Goal: Connect with others: Connect with other users

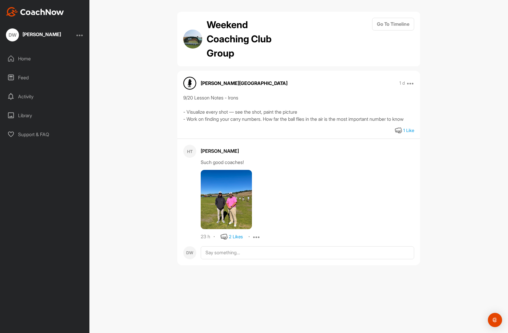
click at [241, 240] on div "2 Likes" at bounding box center [236, 237] width 14 height 7
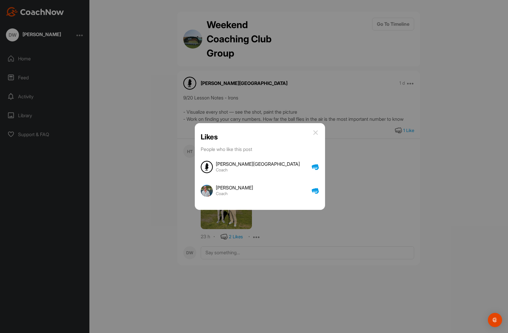
click at [312, 133] on img at bounding box center [315, 132] width 7 height 7
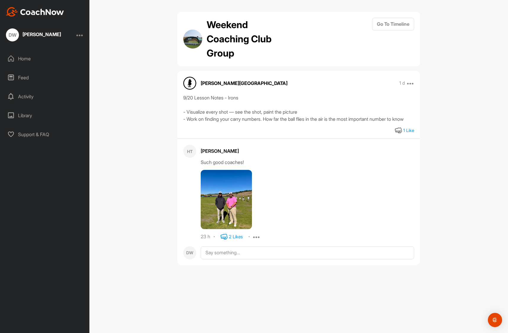
click at [222, 240] on icon at bounding box center [224, 236] width 7 height 7
click at [395, 22] on button "Go To Timeline" at bounding box center [393, 24] width 42 height 13
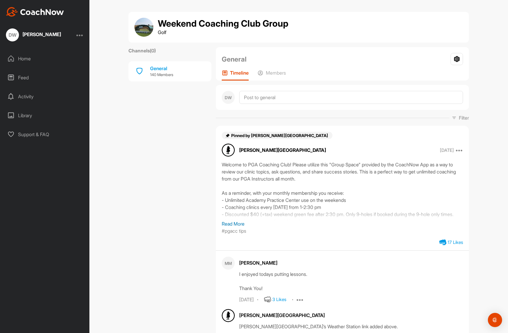
click at [274, 69] on div "General Your Notifications Leave Group Timeline Members" at bounding box center [342, 63] width 253 height 33
click at [274, 71] on p "Members" at bounding box center [276, 73] width 20 height 6
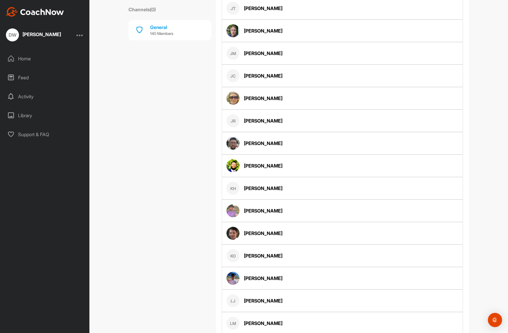
scroll to position [1495, 0]
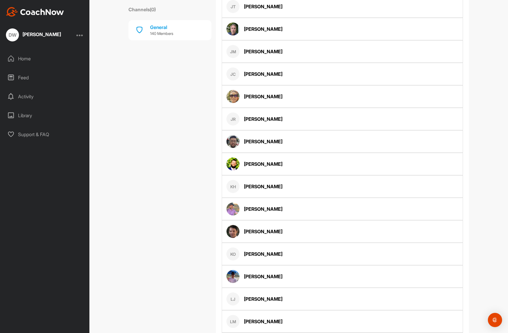
drag, startPoint x: 278, startPoint y: 190, endPoint x: 241, endPoint y: 191, distance: 37.0
click at [241, 191] on div "KH [PERSON_NAME]" at bounding box center [342, 186] width 241 height 22
drag, startPoint x: 239, startPoint y: 185, endPoint x: 276, endPoint y: 185, distance: 36.4
click at [276, 185] on div "KH [PERSON_NAME]" at bounding box center [342, 186] width 241 height 22
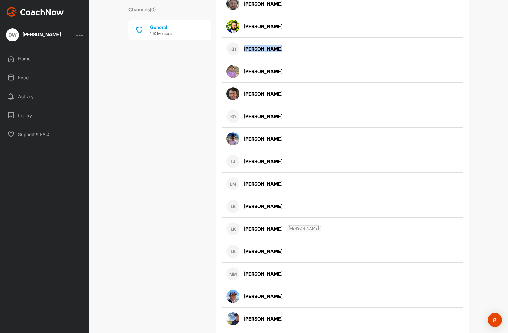
copy div "[PERSON_NAME]"
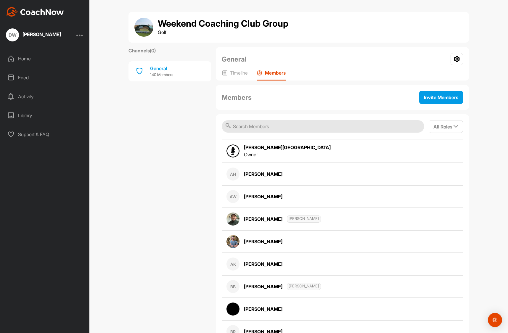
scroll to position [0, 0]
